Goal: Use online tool/utility: Utilize a website feature to perform a specific function

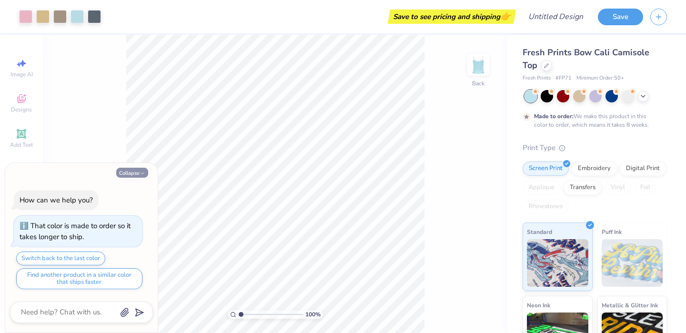
click at [134, 171] on button "Collapse" at bounding box center [132, 173] width 32 height 10
type textarea "x"
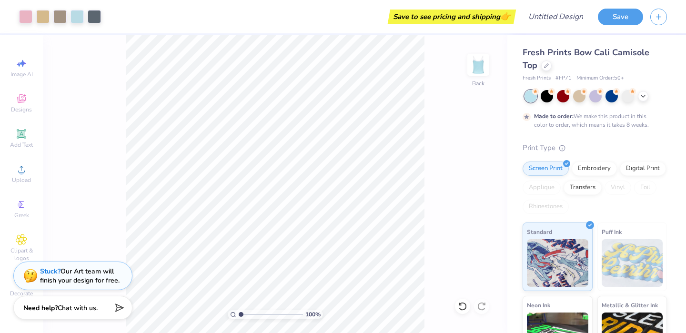
type input "5.39"
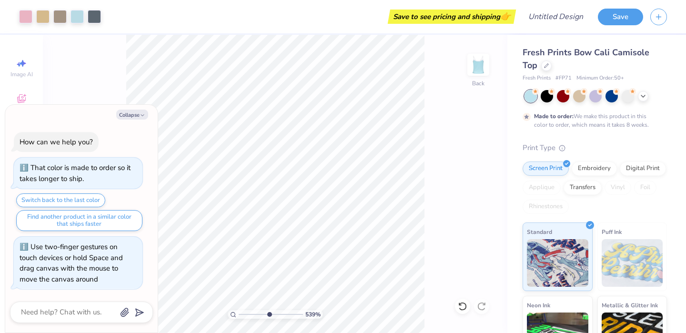
type textarea "x"
click at [268, 314] on input "range" at bounding box center [271, 314] width 64 height 9
drag, startPoint x: 268, startPoint y: 314, endPoint x: 253, endPoint y: 314, distance: 15.2
type input "3.03"
click at [253, 314] on input "range" at bounding box center [271, 314] width 64 height 9
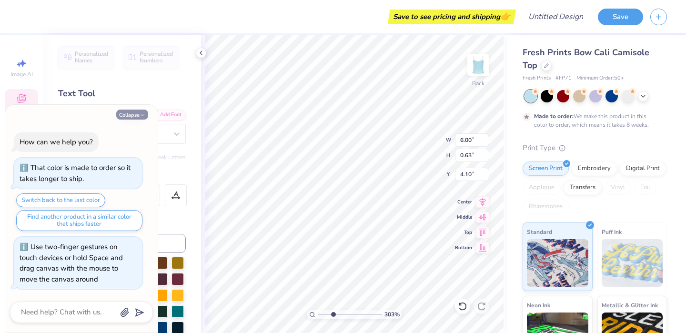
click at [135, 115] on button "Collapse" at bounding box center [132, 114] width 32 height 10
type textarea "x"
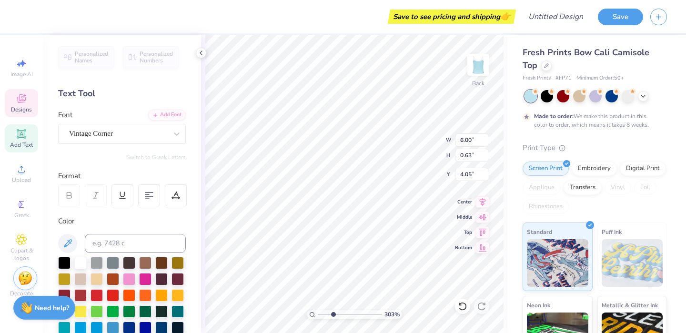
type input "4.05"
type textarea "Sigma Kappa"
type textarea "Labmda Eta"
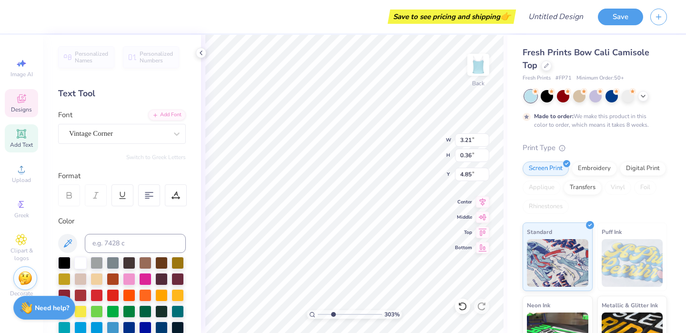
scroll to position [0, 1]
type input "1.50"
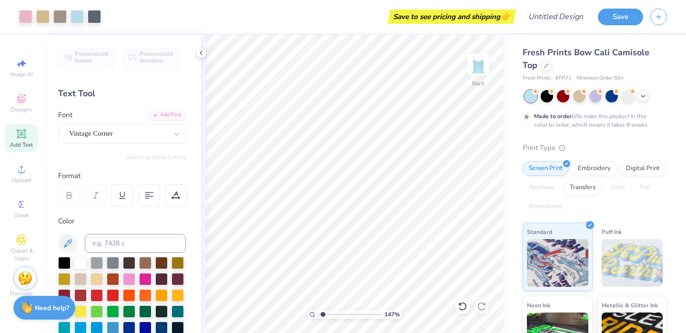
click at [322, 311] on input "range" at bounding box center [350, 314] width 64 height 9
type input "1.03"
click at [319, 313] on input "range" at bounding box center [350, 314] width 64 height 9
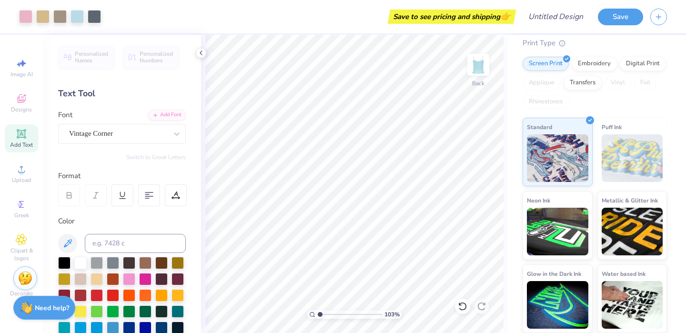
scroll to position [0, 0]
